Goal: Task Accomplishment & Management: Manage account settings

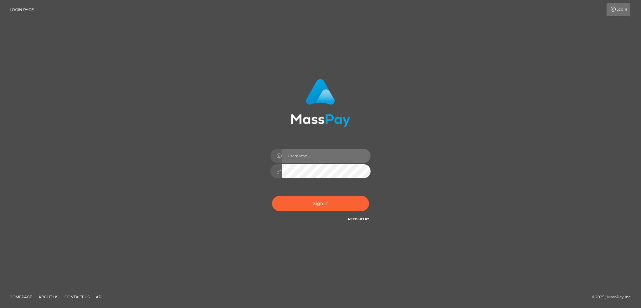
click at [318, 154] on input "text" at bounding box center [326, 156] width 89 height 14
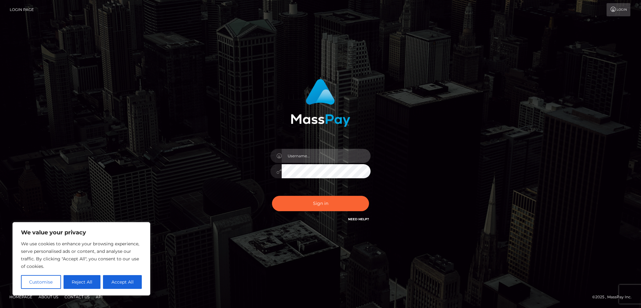
type input "Khanh97hg@gmail.com"
click at [440, 153] on div "Khanh97hg@gmail.com Sign in" at bounding box center [320, 153] width 357 height 159
click at [332, 208] on button "Sign in" at bounding box center [320, 203] width 97 height 15
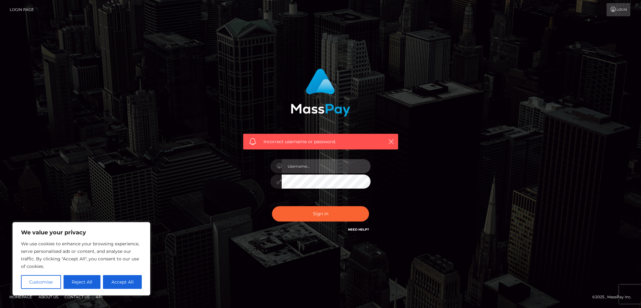
type input "[EMAIL_ADDRESS][DOMAIN_NAME]"
click at [394, 141] on icon "button" at bounding box center [391, 141] width 6 height 6
click at [334, 214] on button "Sign in" at bounding box center [320, 213] width 97 height 15
click at [392, 143] on icon "button" at bounding box center [391, 141] width 6 height 6
click at [16, 10] on link "Login Page" at bounding box center [22, 9] width 24 height 13
